Goal: Ask a question

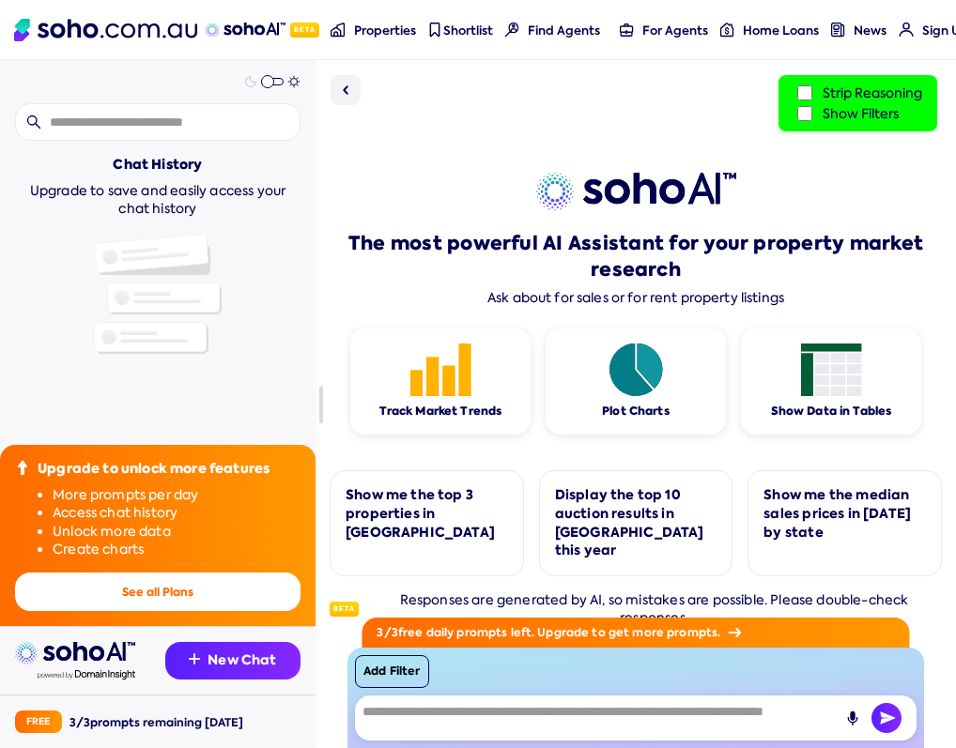
click at [828, 211] on div "The most powerful AI Assistant for your property market research Ask about for …" at bounding box center [635, 239] width 612 height 133
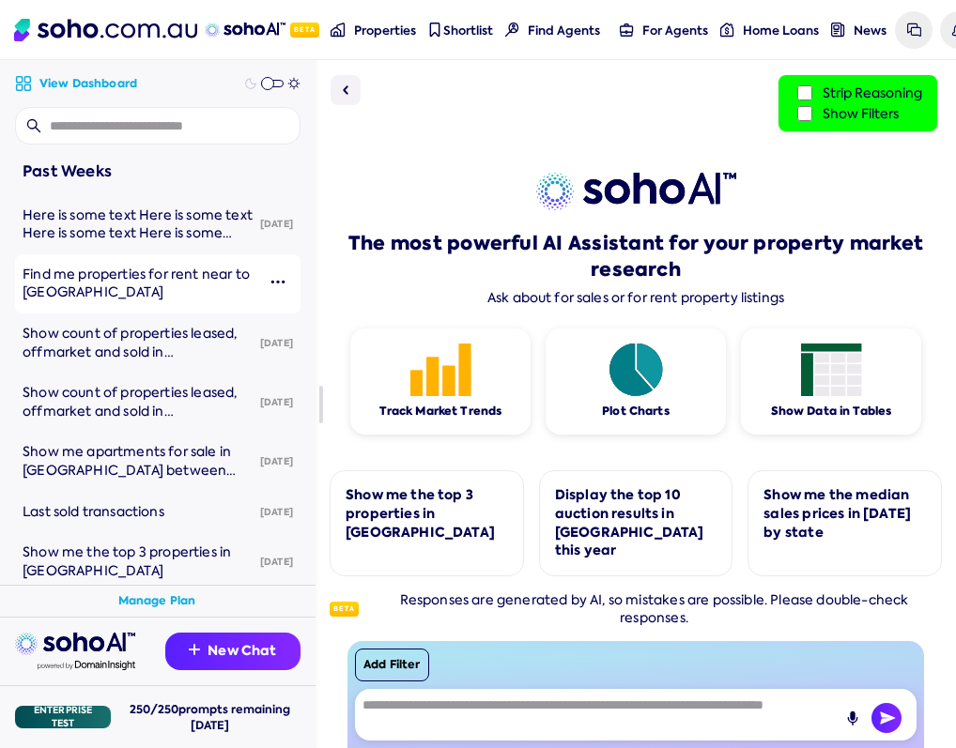
click at [150, 294] on span "Find me properties for rent near to [GEOGRAPHIC_DATA]" at bounding box center [136, 284] width 227 height 36
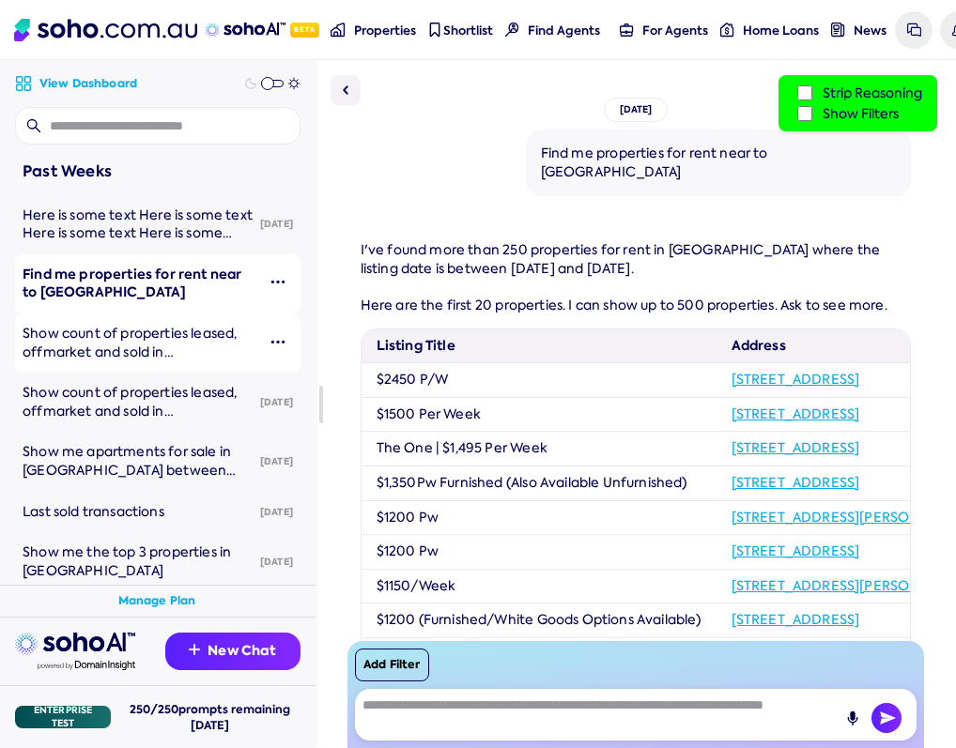
click at [137, 329] on span "Show count of properties leased, offmarket and sold in [GEOGRAPHIC_DATA] for pa…" at bounding box center [130, 361] width 214 height 72
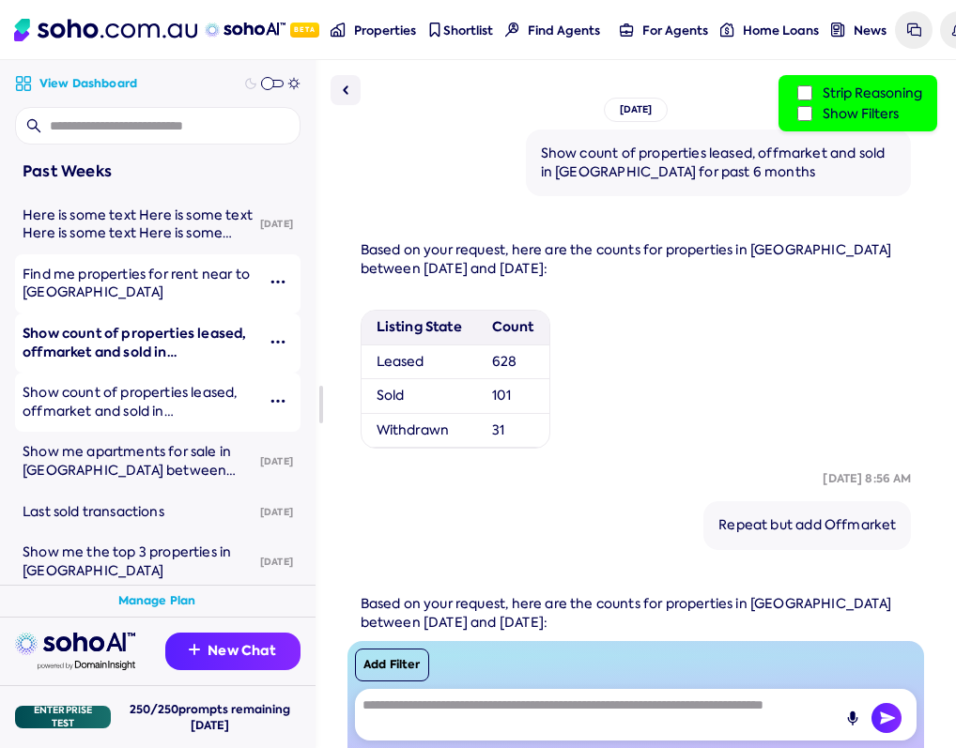
click at [129, 408] on span "Show count of properties leased, offmarket and sold in [GEOGRAPHIC_DATA] for pa…" at bounding box center [130, 420] width 214 height 72
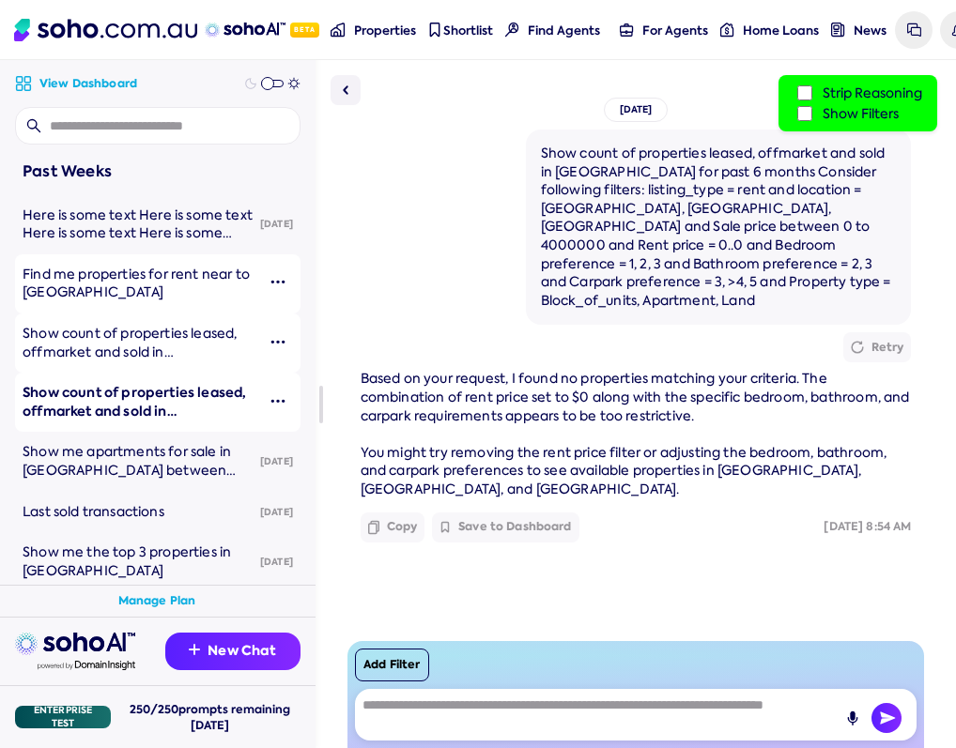
click at [746, 172] on div "Show count of properties leased, offmarket and sold in [GEOGRAPHIC_DATA] for pa…" at bounding box center [719, 227] width 356 height 165
click at [839, 168] on div "Show count of properties leased, offmarket and sold in [GEOGRAPHIC_DATA] for pa…" at bounding box center [719, 227] width 356 height 165
copy div "Consider following filters"
